Goal: Check status

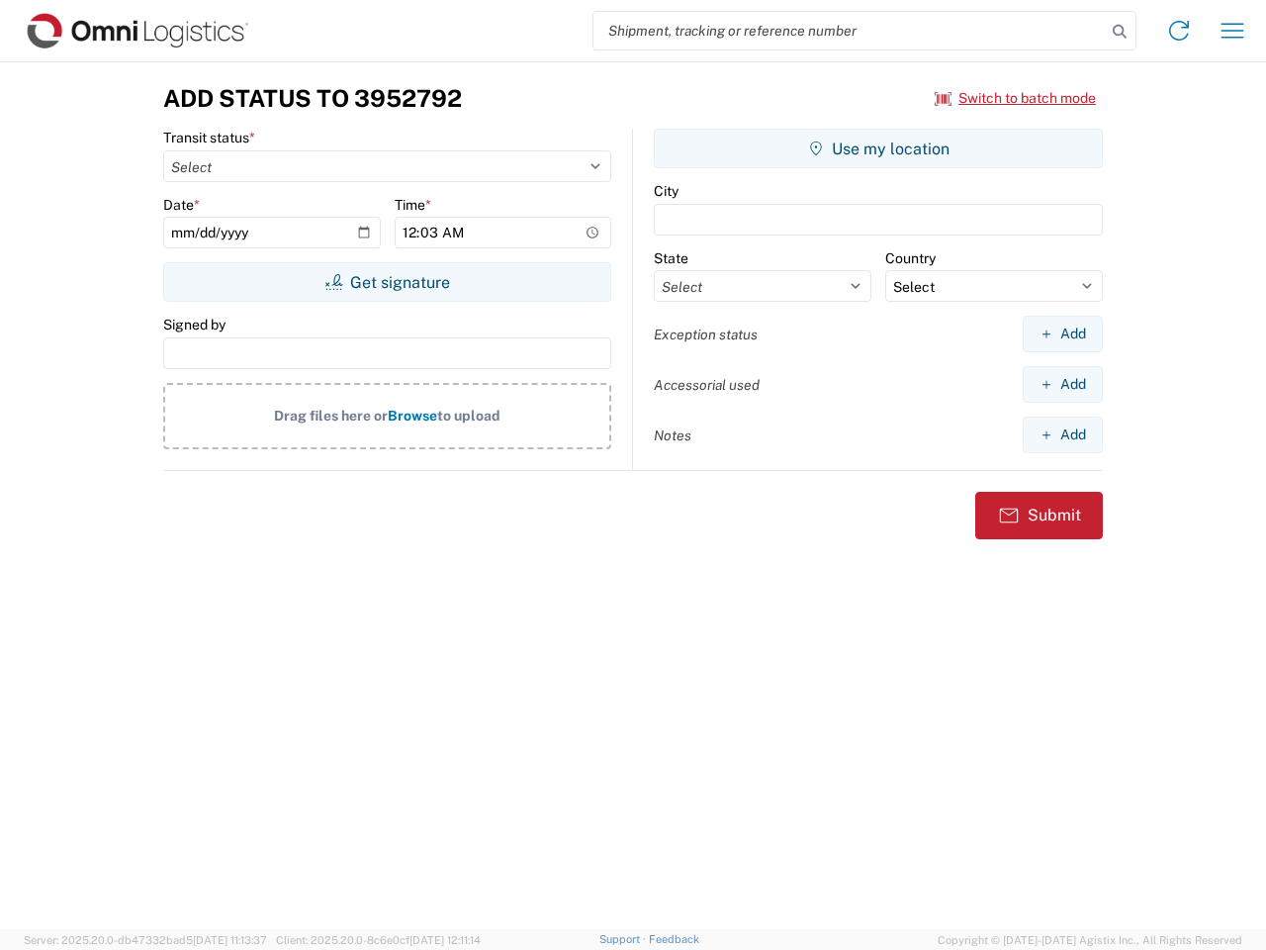
click at [850, 31] on input "search" at bounding box center [850, 31] width 512 height 38
click at [1120, 32] on icon at bounding box center [1120, 32] width 28 height 28
click at [1179, 31] on icon at bounding box center [1179, 31] width 32 height 32
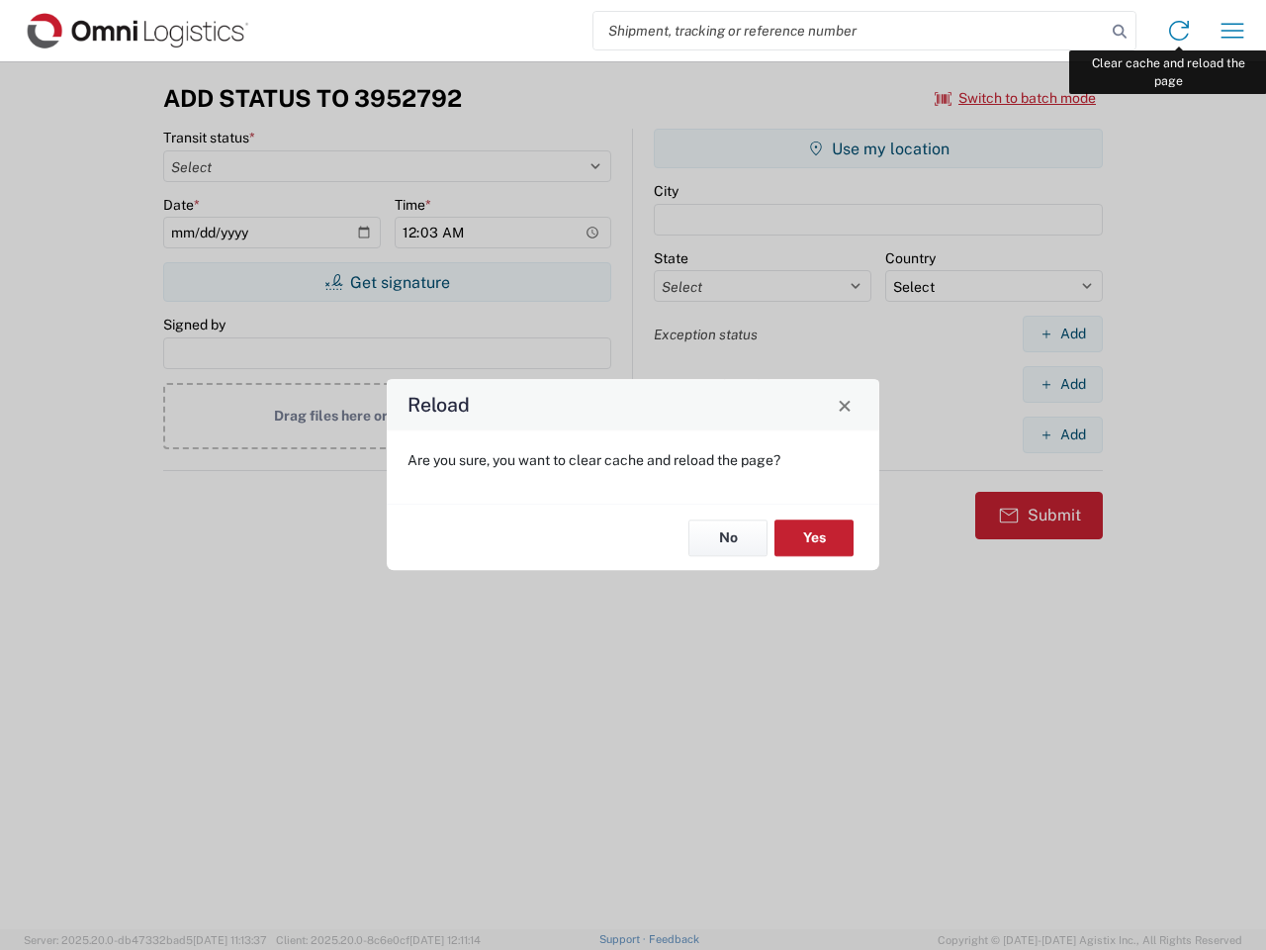
click at [1233, 31] on div "Reload Are you sure, you want to clear cache and reload the page? No Yes" at bounding box center [633, 475] width 1266 height 950
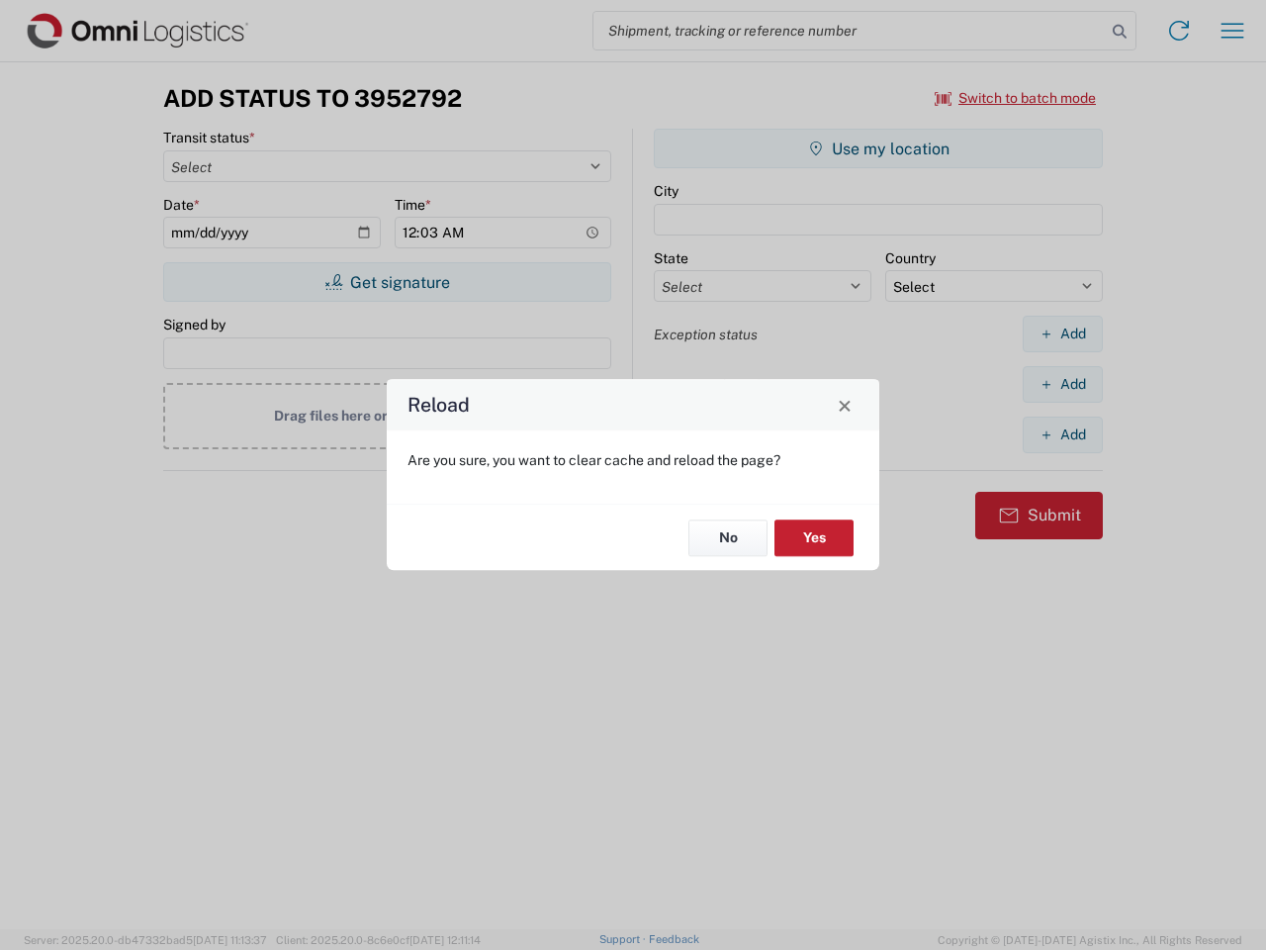
click at [1016, 98] on div "Reload Are you sure, you want to clear cache and reload the page? No Yes" at bounding box center [633, 475] width 1266 height 950
click at [387, 282] on div "Reload Are you sure, you want to clear cache and reload the page? No Yes" at bounding box center [633, 475] width 1266 height 950
click at [879, 148] on div "Reload Are you sure, you want to clear cache and reload the page? No Yes" at bounding box center [633, 475] width 1266 height 950
click at [1063, 333] on div "Reload Are you sure, you want to clear cache and reload the page? No Yes" at bounding box center [633, 475] width 1266 height 950
click at [1063, 384] on div "Reload Are you sure, you want to clear cache and reload the page? No Yes" at bounding box center [633, 475] width 1266 height 950
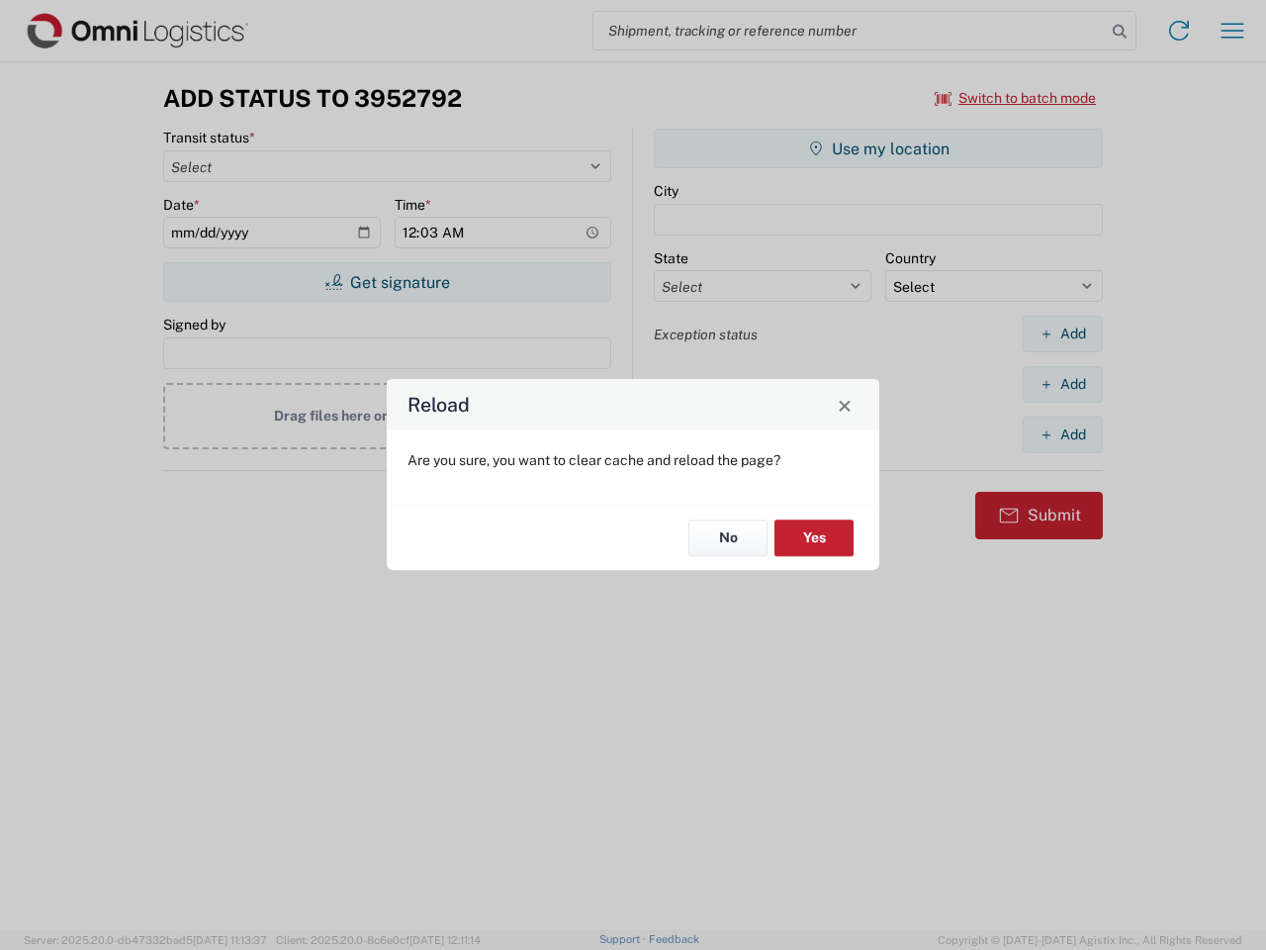
click at [1063, 434] on div "Reload Are you sure, you want to clear cache and reload the page? No Yes" at bounding box center [633, 475] width 1266 height 950
